Goal: Task Accomplishment & Management: Manage account settings

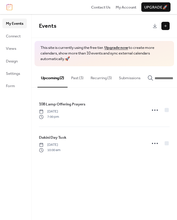
click at [83, 78] on button "Past (3)" at bounding box center [76, 76] width 19 height 21
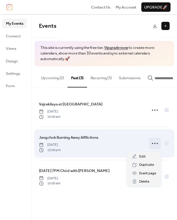
click at [155, 145] on icon at bounding box center [154, 143] width 9 height 9
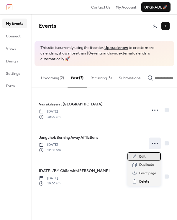
click at [147, 159] on div "Edit" at bounding box center [143, 156] width 33 height 8
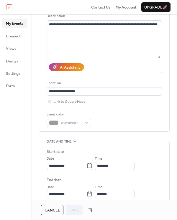
scroll to position [61, 0]
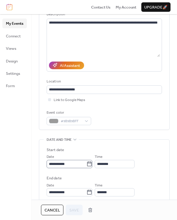
click at [90, 164] on icon at bounding box center [89, 163] width 4 height 5
click at [86, 164] on input "**********" at bounding box center [67, 164] width 40 height 8
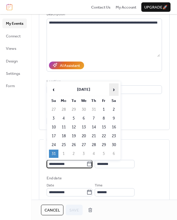
click at [112, 87] on span "›" at bounding box center [113, 90] width 9 height 12
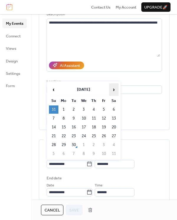
click at [112, 87] on span "›" at bounding box center [113, 90] width 9 height 12
click at [54, 119] on td "5" at bounding box center [53, 118] width 9 height 8
type input "**********"
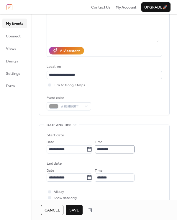
scroll to position [77, 0]
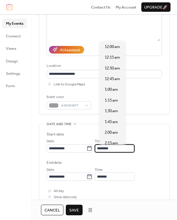
click at [106, 149] on input "********" at bounding box center [114, 148] width 40 height 8
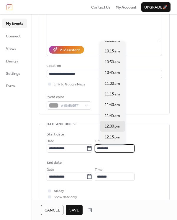
scroll to position [431, 0]
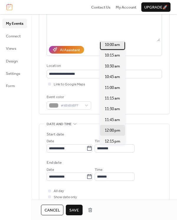
click at [110, 47] on span "10:00 am" at bounding box center [111, 45] width 15 height 6
type input "********"
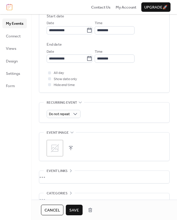
scroll to position [199, 0]
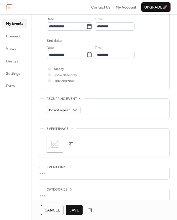
click at [58, 146] on icon at bounding box center [55, 144] width 8 height 8
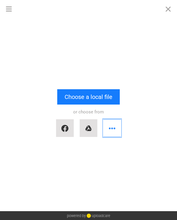
click at [114, 131] on button "button" at bounding box center [112, 128] width 18 height 18
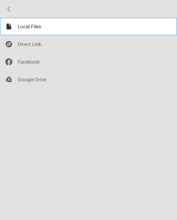
click at [23, 31] on div at bounding box center [88, 27] width 177 height 18
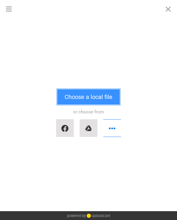
click at [82, 94] on button "Choose a local file" at bounding box center [88, 96] width 62 height 15
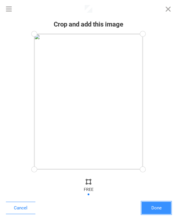
click at [154, 206] on button "Done" at bounding box center [155, 208] width 29 height 12
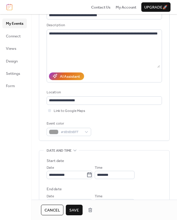
scroll to position [55, 0]
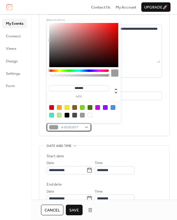
click at [84, 126] on div "#9B9B9BFF" at bounding box center [69, 127] width 44 height 8
click at [112, 108] on div at bounding box center [112, 107] width 5 height 5
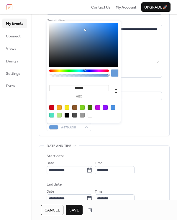
type input "*******"
drag, startPoint x: 94, startPoint y: 27, endPoint x: 84, endPoint y: 30, distance: 10.3
click at [84, 30] on div at bounding box center [83, 45] width 69 height 44
click at [72, 209] on span "Save" at bounding box center [74, 210] width 10 height 6
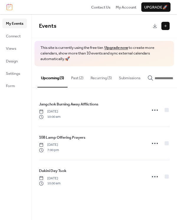
click at [74, 82] on button "Past (2)" at bounding box center [76, 76] width 19 height 21
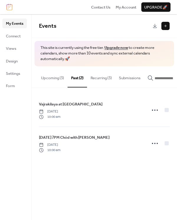
click at [105, 83] on button "Recurring (3)" at bounding box center [101, 76] width 28 height 21
